Goal: Task Accomplishment & Management: Manage account settings

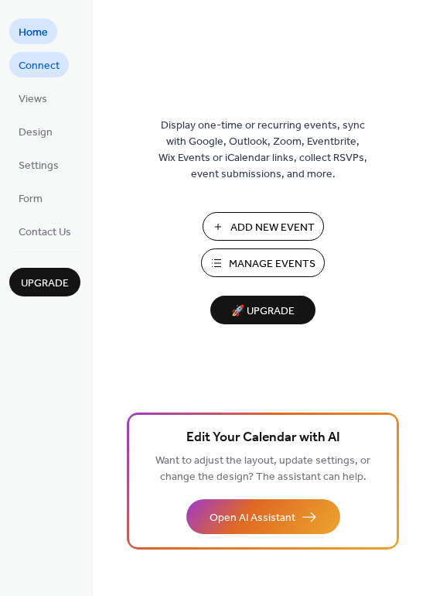
click at [39, 68] on span "Connect" at bounding box center [39, 66] width 41 height 16
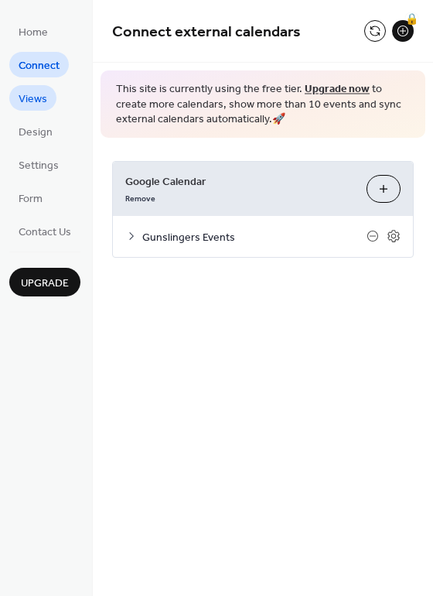
click at [39, 95] on span "Views" at bounding box center [33, 99] width 29 height 16
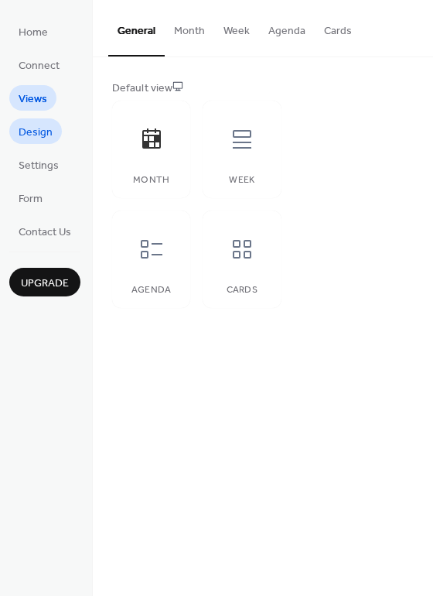
click at [35, 128] on span "Design" at bounding box center [36, 133] width 34 height 16
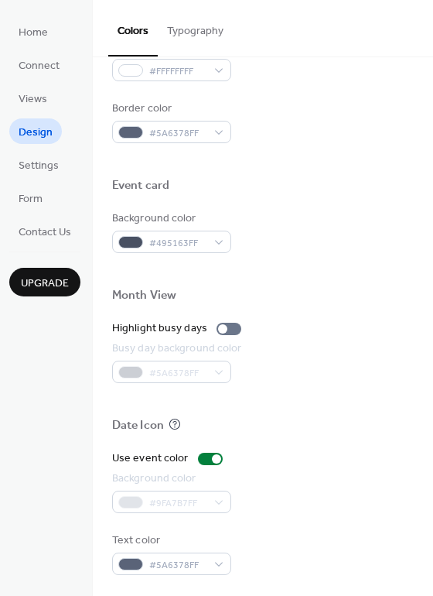
scroll to position [663, 0]
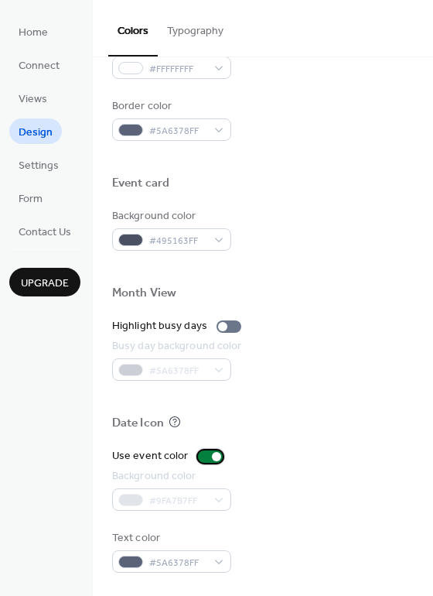
click at [212, 457] on div at bounding box center [216, 456] width 9 height 9
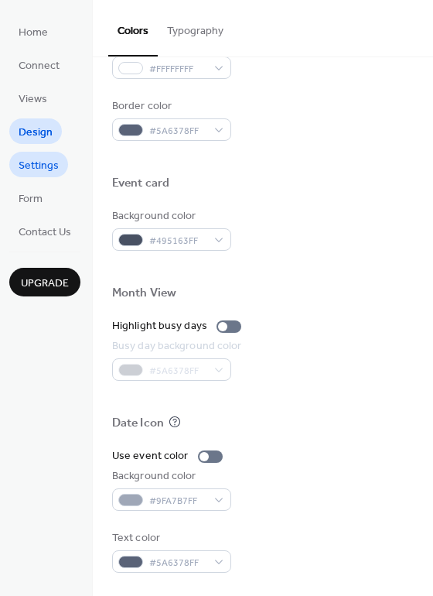
click at [40, 166] on span "Settings" at bounding box center [39, 166] width 40 height 16
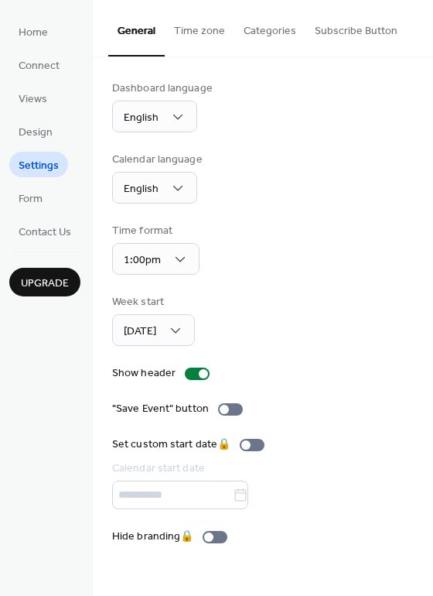
click at [203, 25] on button "Time zone" at bounding box center [200, 27] width 70 height 55
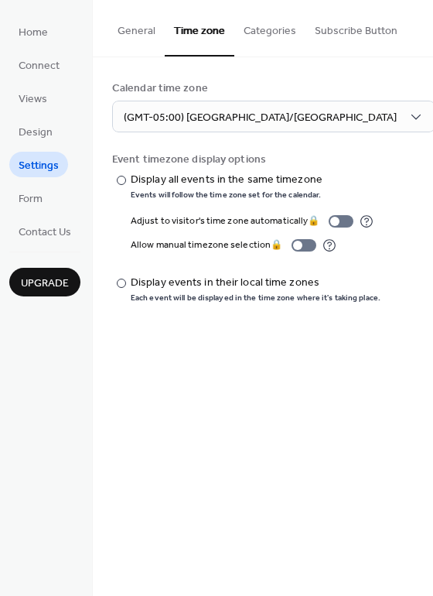
click at [265, 24] on button "Categories" at bounding box center [270, 27] width 71 height 55
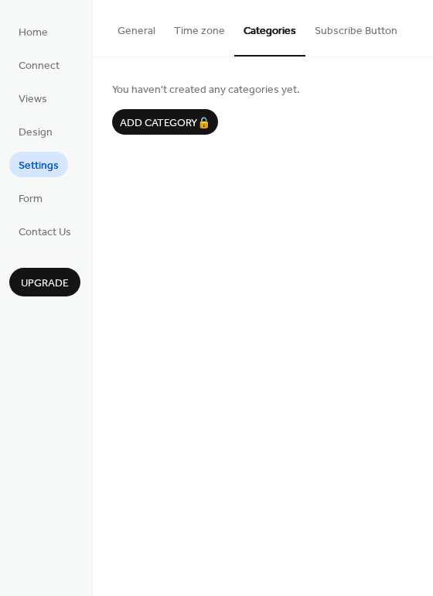
click at [339, 29] on button "Subscribe Button" at bounding box center [356, 27] width 101 height 55
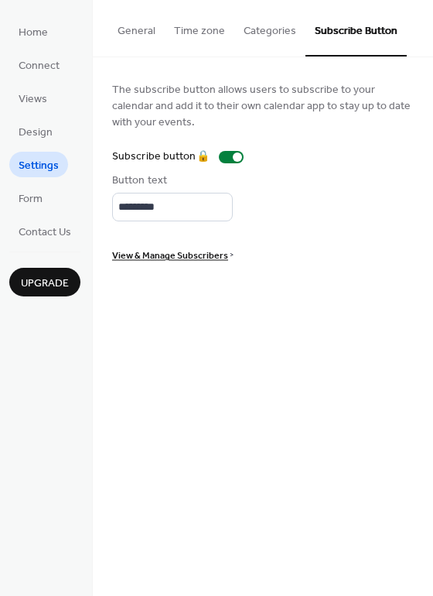
click at [157, 28] on button "General" at bounding box center [136, 27] width 57 height 55
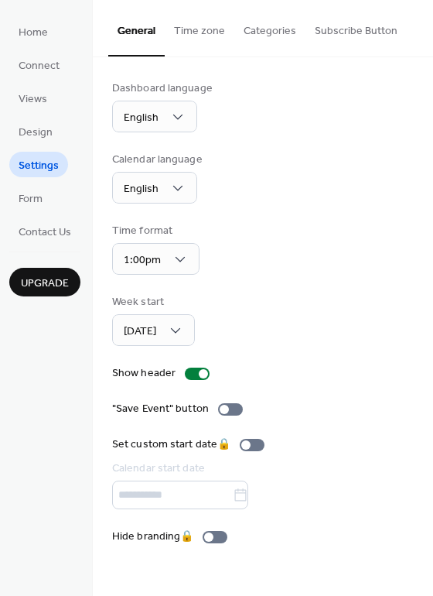
click at [26, 215] on ul "Home Connect Views Design Settings Form Contact Us" at bounding box center [44, 131] width 71 height 225
click at [42, 201] on span "Form" at bounding box center [31, 199] width 24 height 16
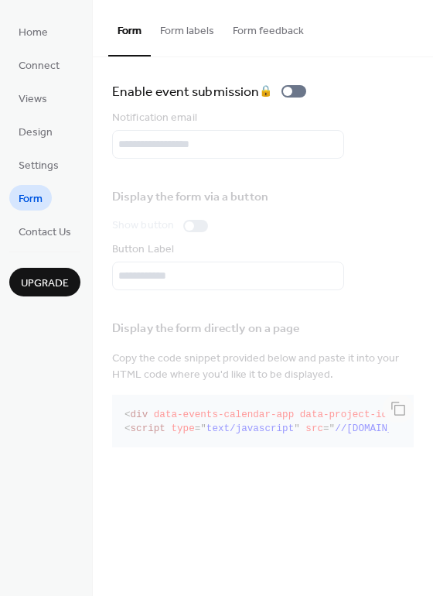
click at [44, 115] on ul "Home Connect Views Design Settings Form Contact Us" at bounding box center [44, 131] width 71 height 225
click at [43, 101] on span "Views" at bounding box center [33, 99] width 29 height 16
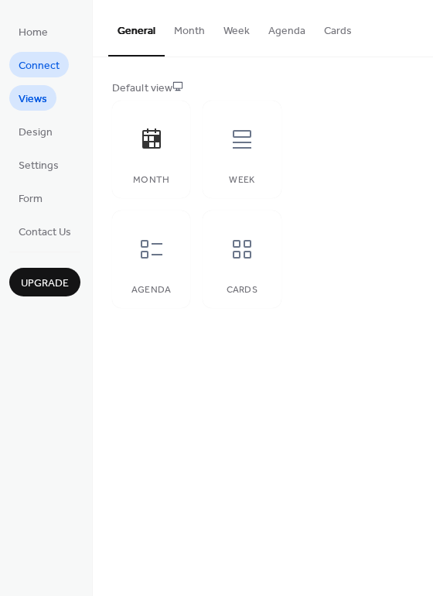
click at [40, 73] on span "Connect" at bounding box center [39, 66] width 41 height 16
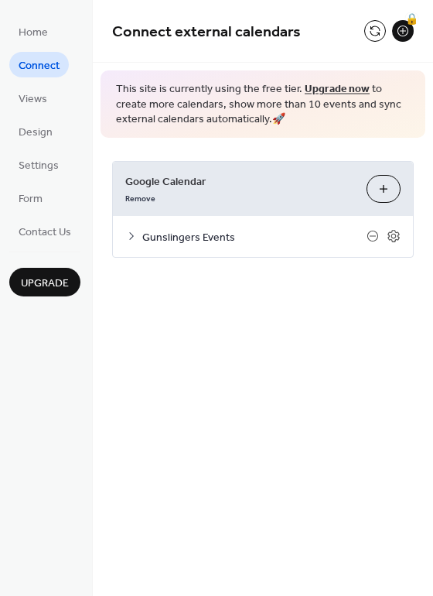
click at [185, 179] on span "Google Calendar" at bounding box center [239, 181] width 229 height 16
click at [183, 229] on span "Gunslingers Events" at bounding box center [254, 237] width 224 height 16
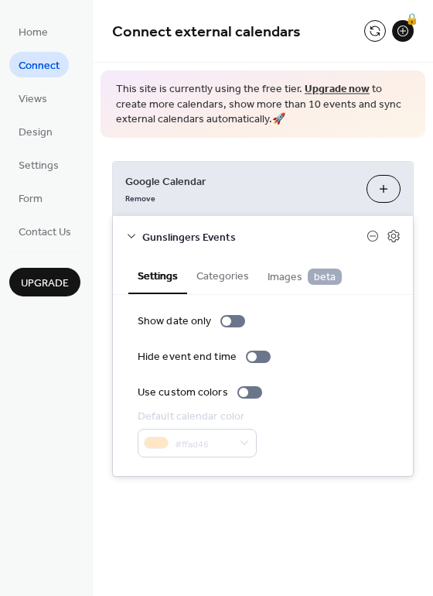
click at [183, 229] on span "Gunslingers Events" at bounding box center [254, 237] width 224 height 16
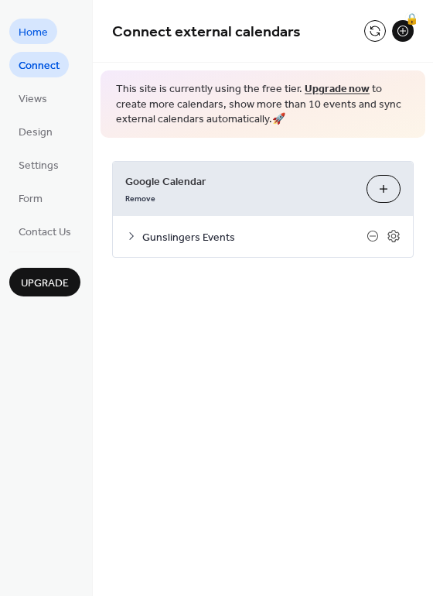
click at [44, 33] on span "Home" at bounding box center [33, 33] width 29 height 16
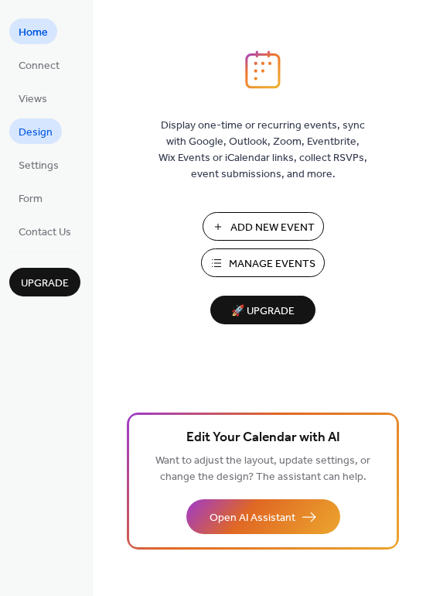
click at [36, 125] on span "Design" at bounding box center [36, 133] width 34 height 16
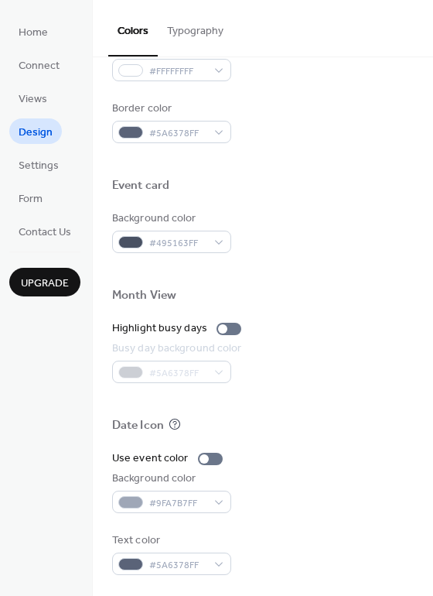
scroll to position [663, 0]
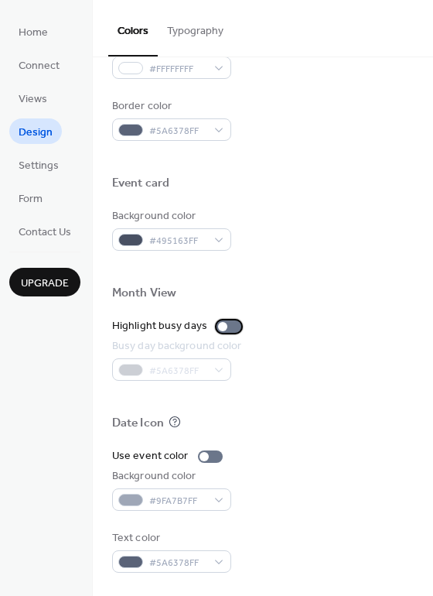
click at [228, 327] on div at bounding box center [229, 326] width 25 height 12
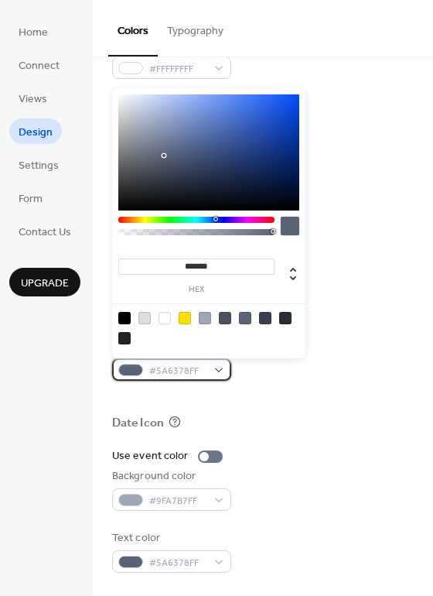
click at [214, 368] on div "#5A6378FF" at bounding box center [171, 369] width 119 height 22
click at [139, 317] on div at bounding box center [145, 318] width 12 height 12
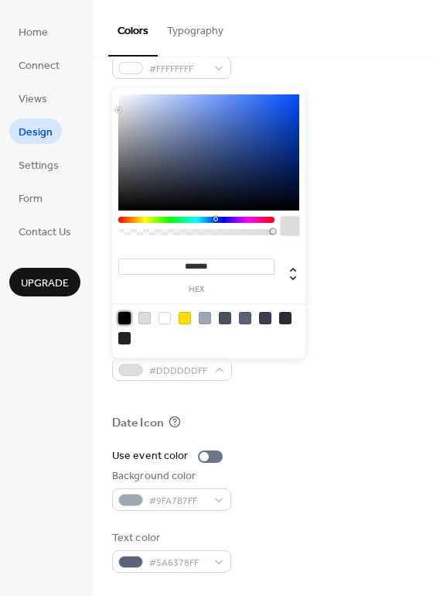
click at [129, 317] on div at bounding box center [124, 318] width 12 height 12
type input "*******"
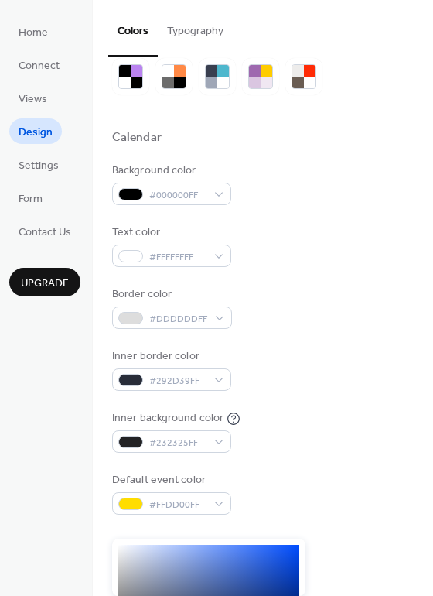
scroll to position [43, 0]
